Goal: Task Accomplishment & Management: Use online tool/utility

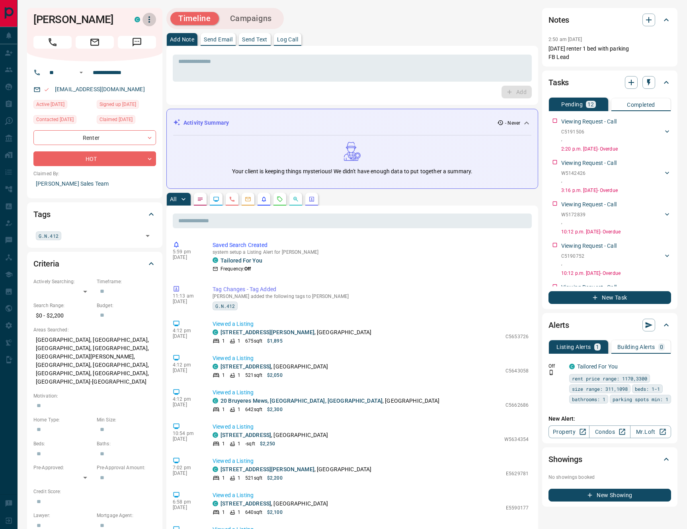
click at [145, 21] on icon "button" at bounding box center [150, 20] width 10 height 10
click at [141, 38] on li "Reassign Lead" at bounding box center [130, 35] width 68 height 12
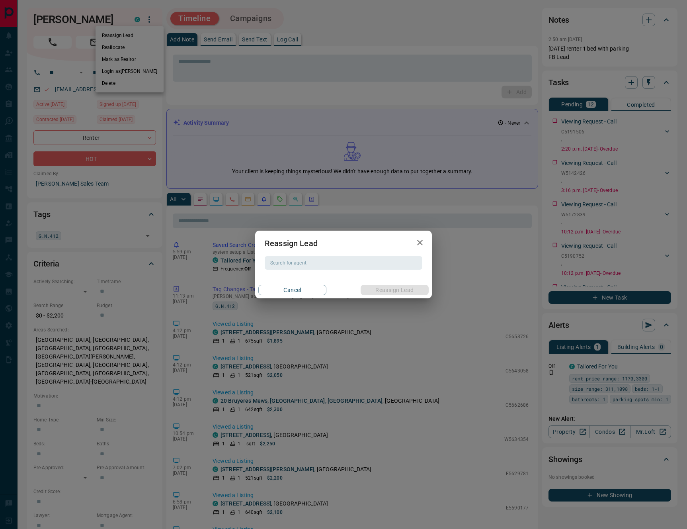
click at [386, 270] on div "Reassign Lead Search for agent Search for agent Cancel Reassign Lead" at bounding box center [343, 264] width 177 height 68
click at [386, 266] on input "Search for agent" at bounding box center [343, 262] width 152 height 9
click at [378, 277] on li "[PERSON_NAME]" at bounding box center [344, 279] width 158 height 12
type input "********"
click at [385, 287] on button "Reassign Lead" at bounding box center [395, 290] width 68 height 10
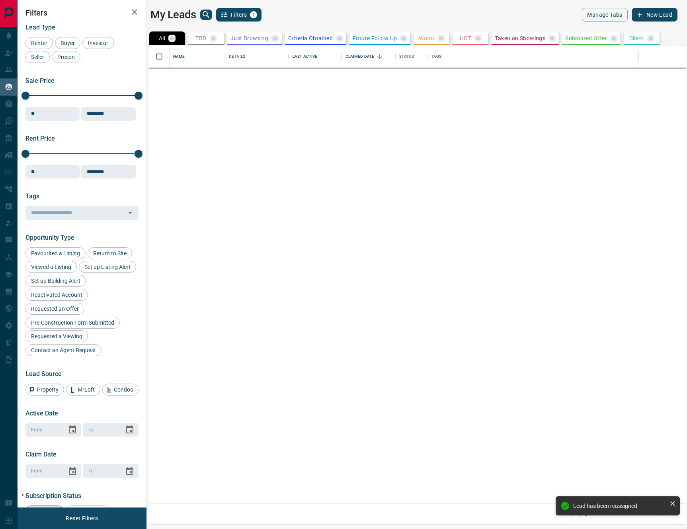
scroll to position [457, 537]
